Goal: Information Seeking & Learning: Check status

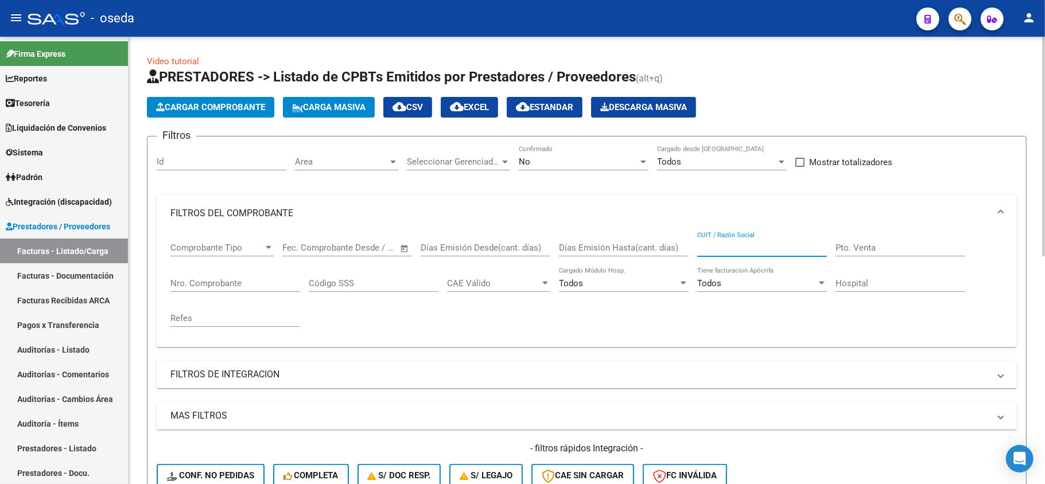
scroll to position [382, 0]
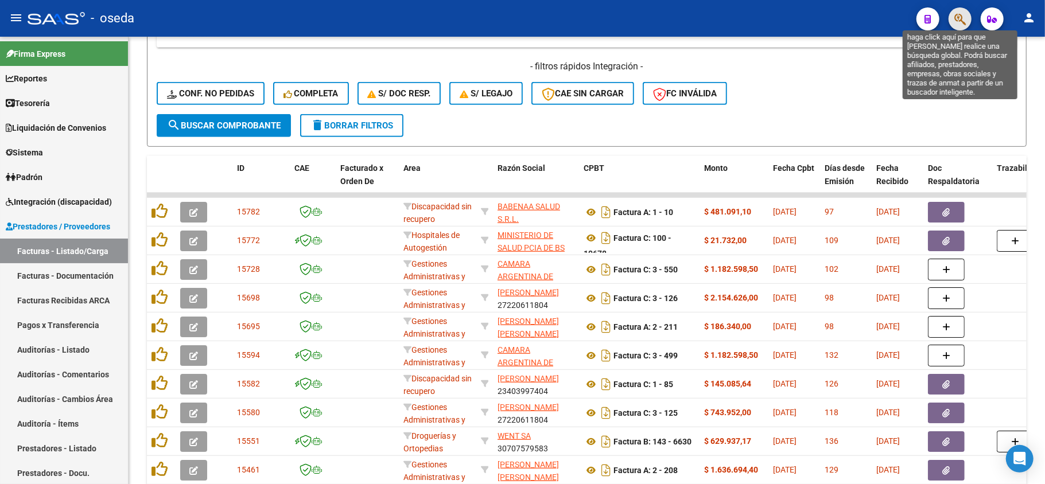
click at [962, 17] on icon "button" at bounding box center [959, 19] width 11 height 13
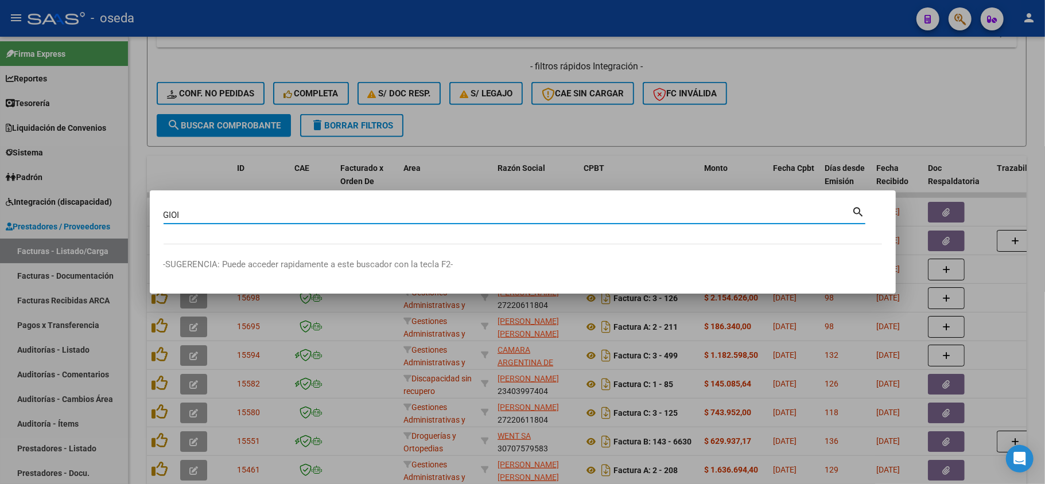
type input "GIOI"
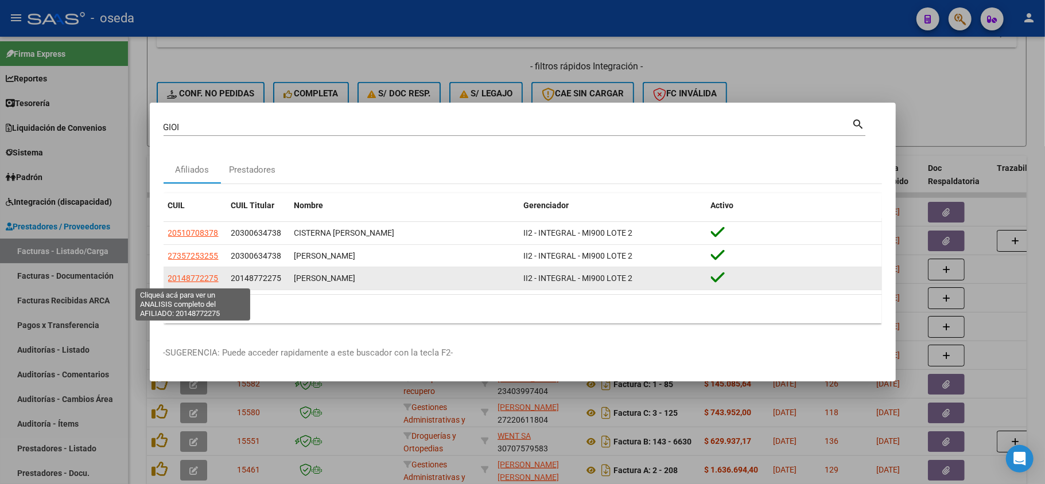
click at [175, 276] on span "20148772275" at bounding box center [193, 278] width 51 height 9
type textarea "20148772275"
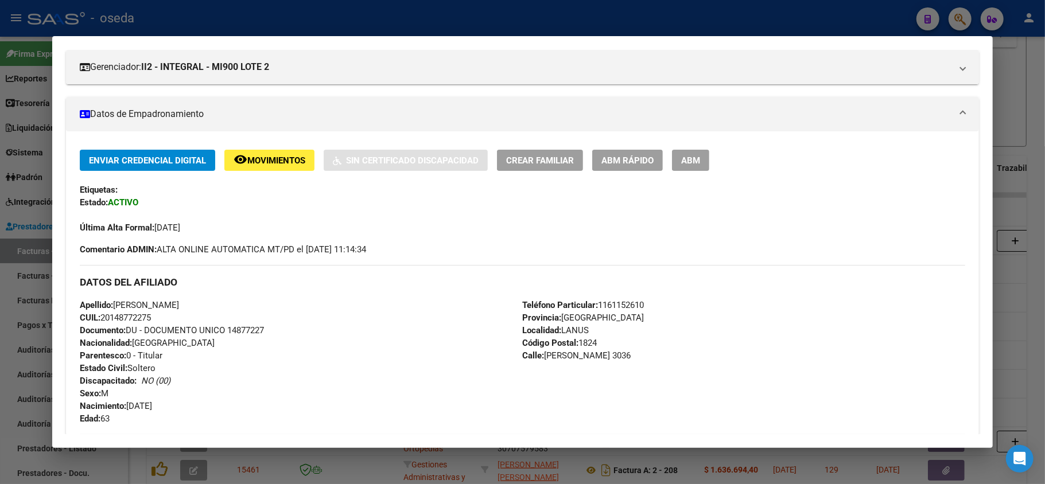
scroll to position [306, 0]
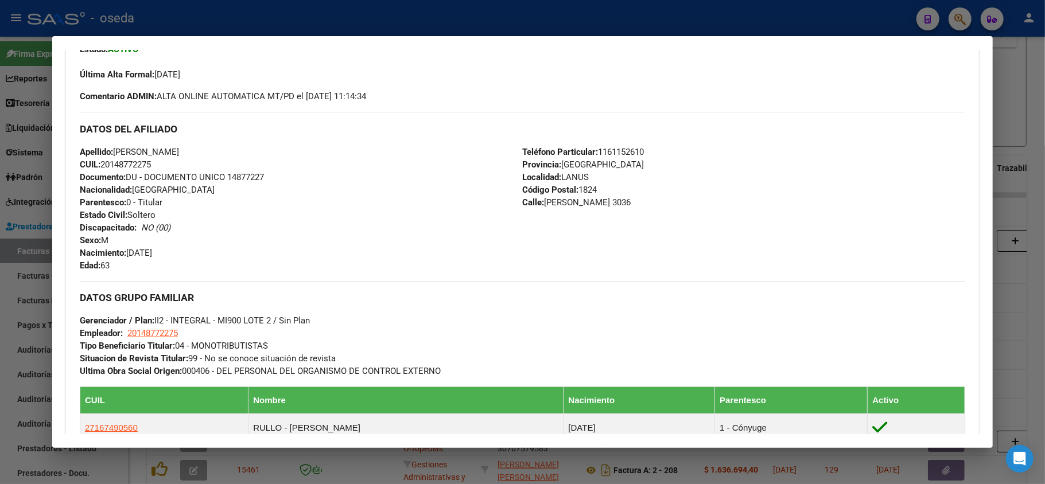
click at [0, 328] on div at bounding box center [522, 242] width 1045 height 484
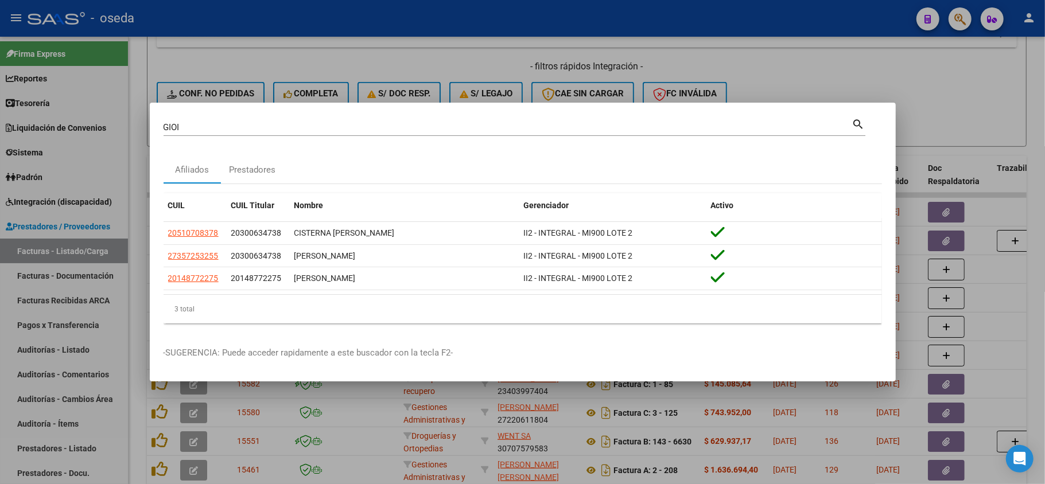
click at [343, 414] on div at bounding box center [522, 242] width 1045 height 484
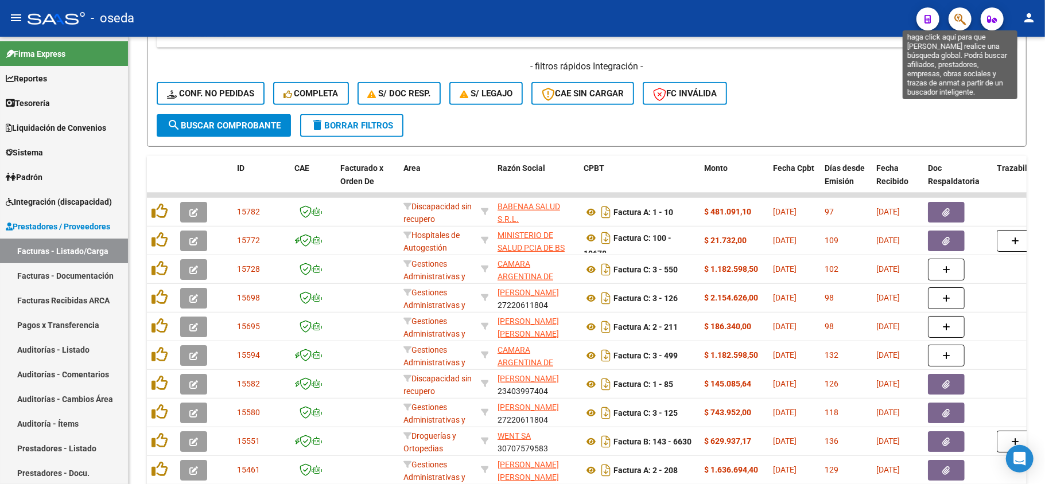
click at [963, 19] on icon "button" at bounding box center [959, 19] width 11 height 13
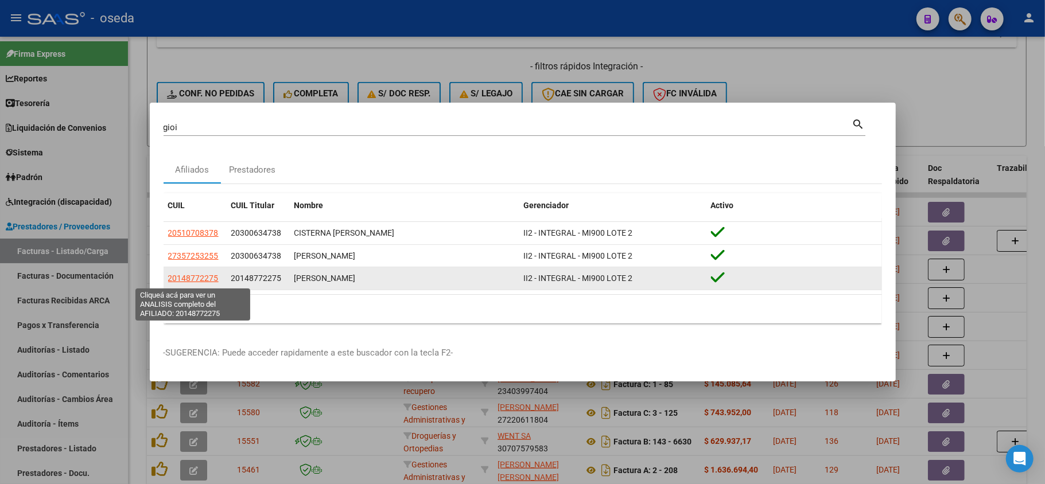
click at [196, 279] on span "20148772275" at bounding box center [193, 278] width 51 height 9
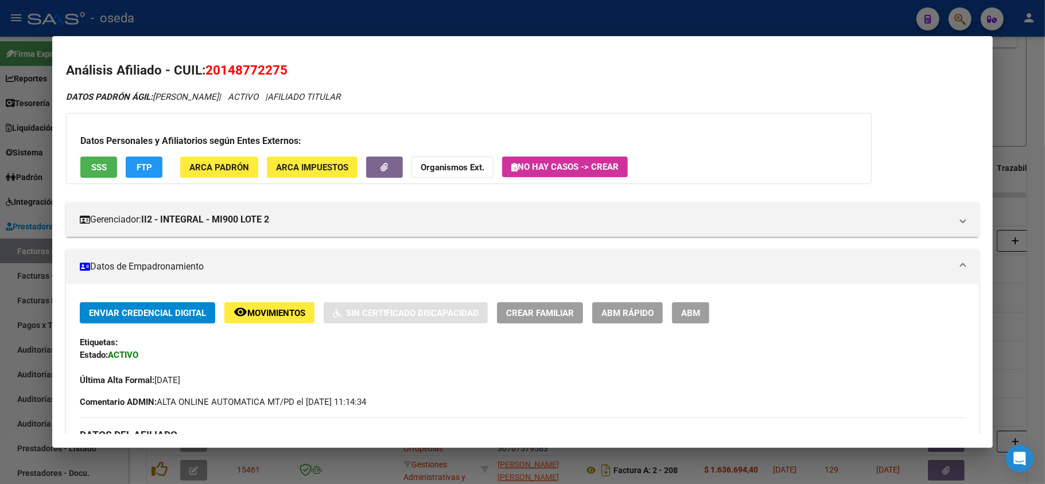
click at [703, 36] on mat-dialog-container "Análisis Afiliado - CUIL: 20148772275 DATOS PADRÓN ÁGIL: [PERSON_NAME] | ACTIVO…" at bounding box center [522, 241] width 941 height 411
click at [701, 30] on div at bounding box center [522, 242] width 1045 height 484
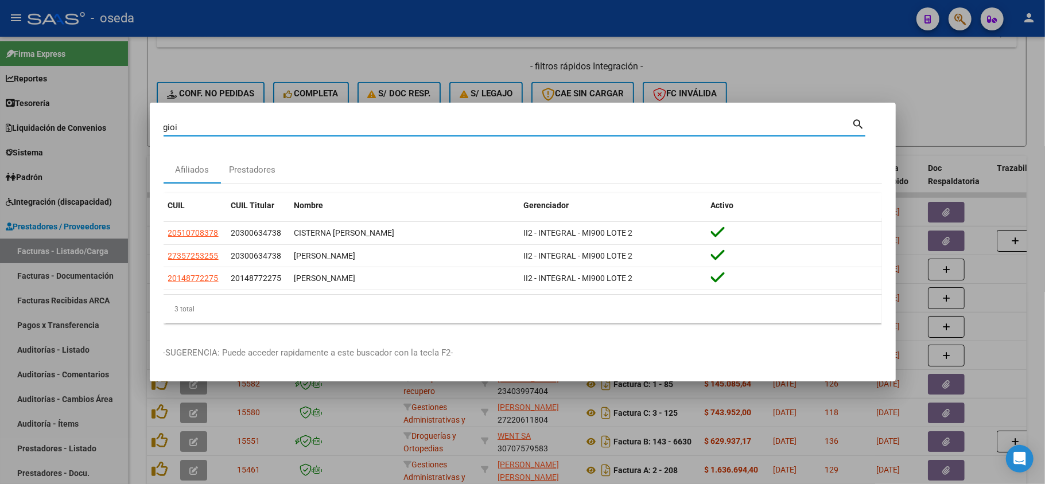
click at [657, 125] on input "gioi" at bounding box center [508, 127] width 689 height 10
type input "arrua"
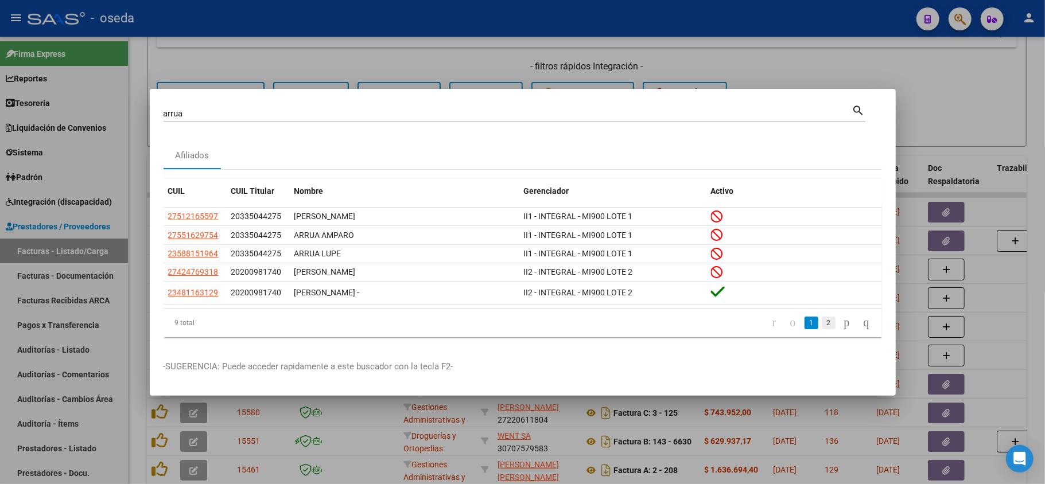
click at [822, 321] on link "2" at bounding box center [829, 323] width 14 height 13
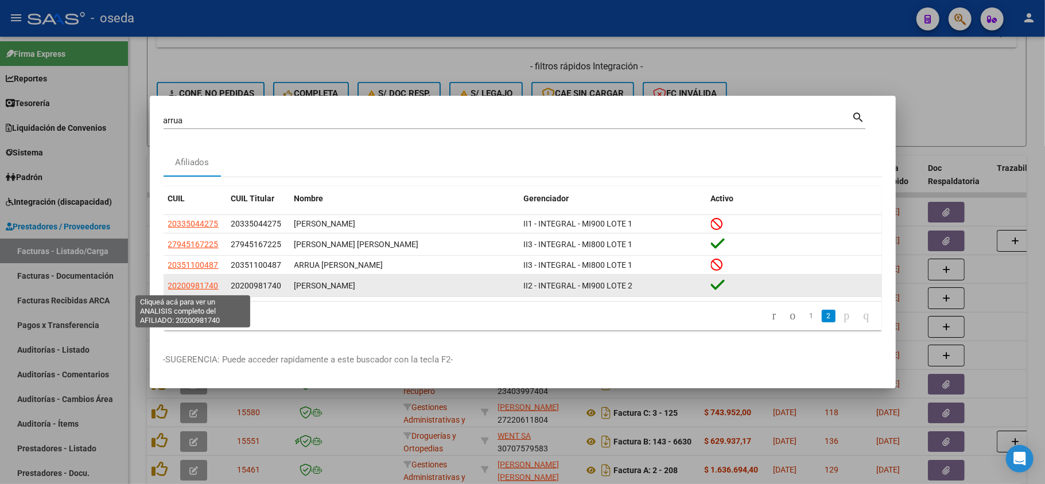
click at [179, 285] on span "20200981740" at bounding box center [193, 285] width 51 height 9
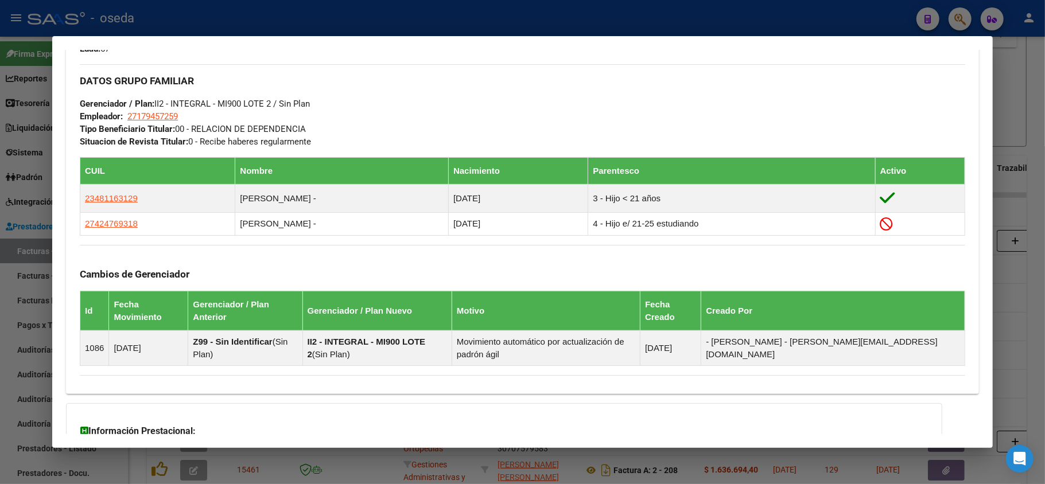
scroll to position [612, 0]
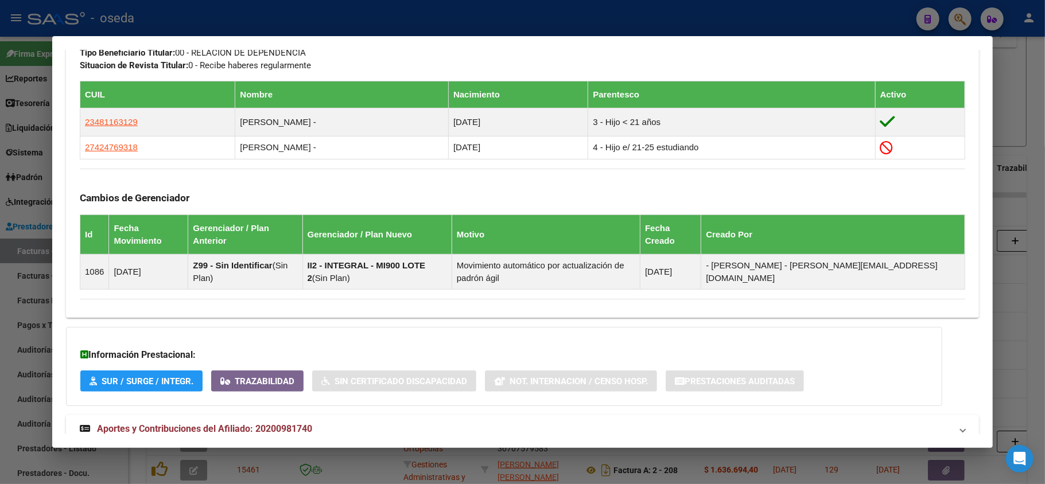
click at [254, 424] on span "Aportes y Contribuciones del Afiliado: 20200981740" at bounding box center [204, 429] width 215 height 11
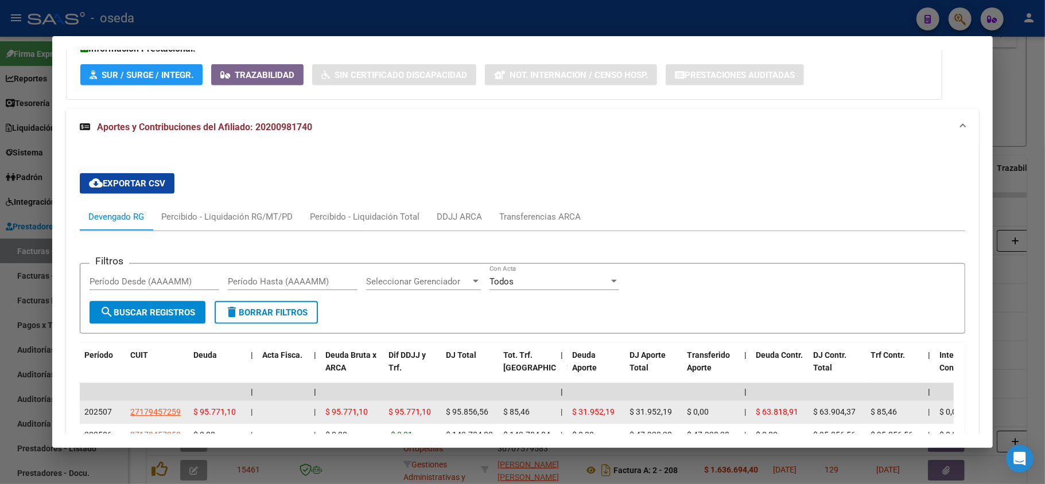
scroll to position [995, 0]
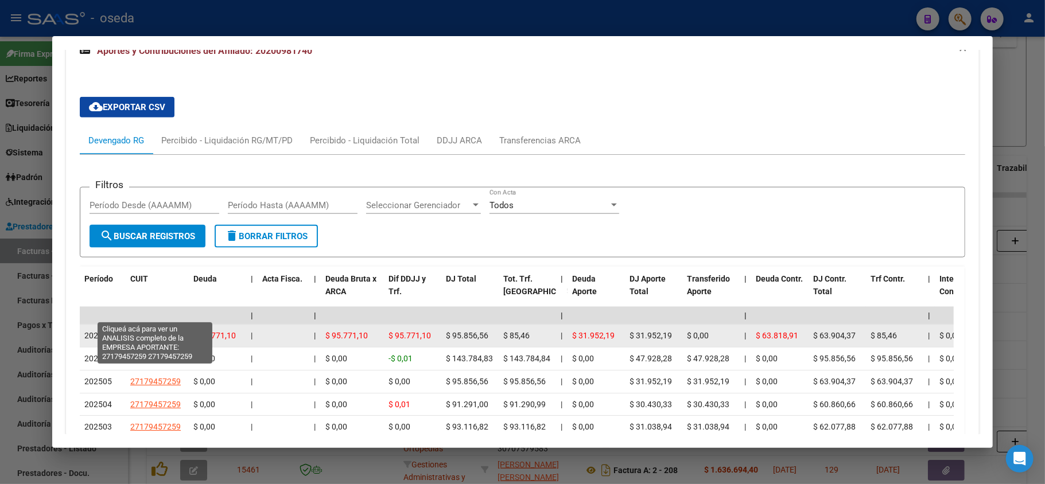
click at [166, 331] on span "27179457259" at bounding box center [155, 335] width 51 height 9
type textarea "27179457259"
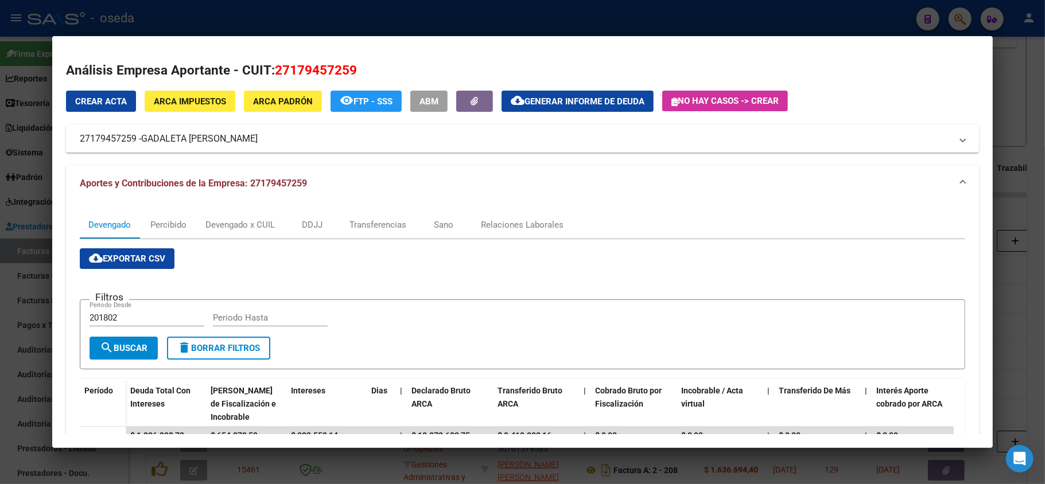
click at [26, 267] on div at bounding box center [522, 242] width 1045 height 484
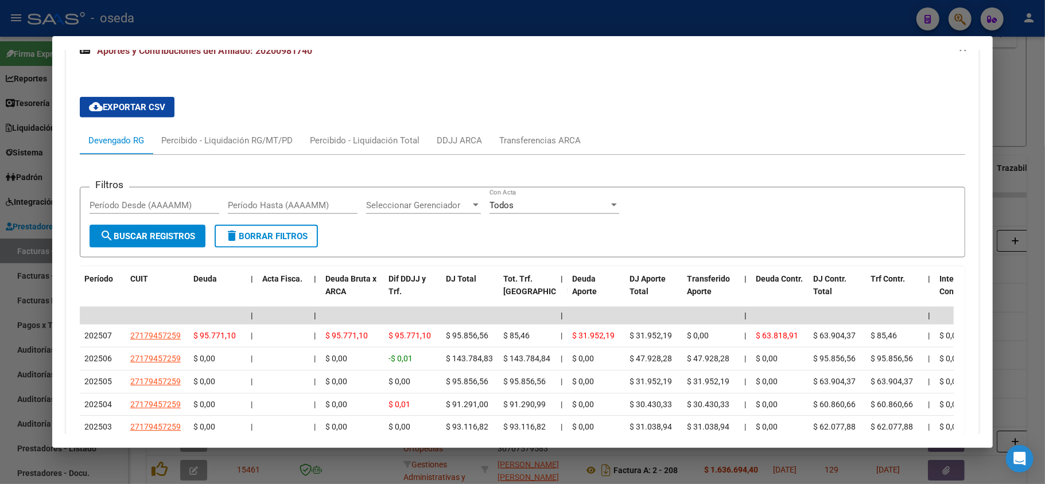
click at [28, 267] on div at bounding box center [522, 242] width 1045 height 484
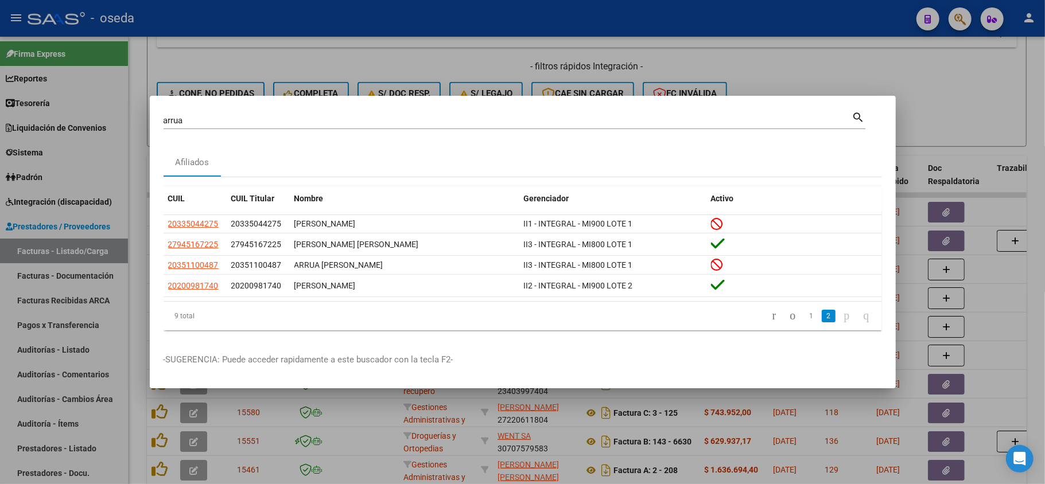
click at [28, 267] on div at bounding box center [522, 242] width 1045 height 484
